Goal: Transaction & Acquisition: Purchase product/service

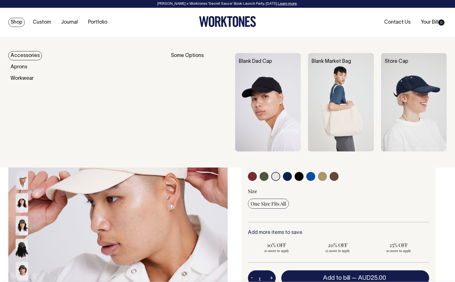
select select "Natural"
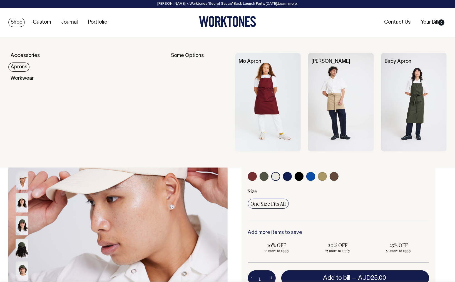
click at [22, 66] on link "Aprons" at bounding box center [18, 66] width 21 height 9
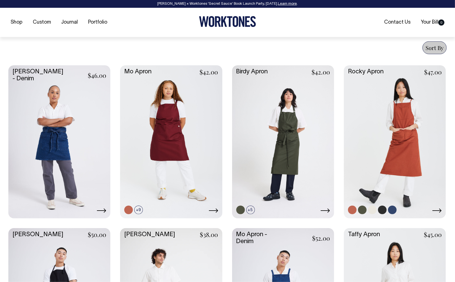
scroll to position [213, 0]
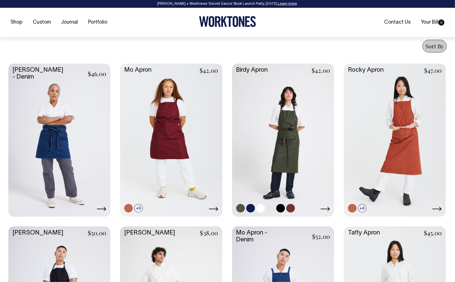
click at [273, 137] on link at bounding box center [283, 140] width 102 height 152
click at [161, 129] on link at bounding box center [171, 140] width 102 height 152
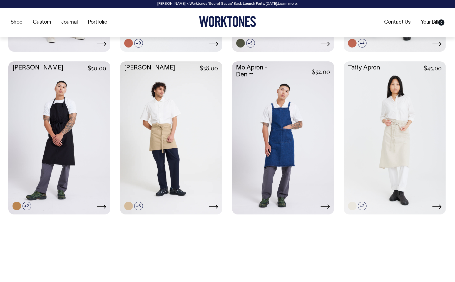
scroll to position [380, 0]
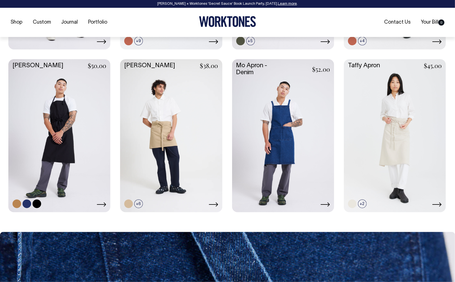
click at [53, 107] on link at bounding box center [59, 135] width 102 height 152
